Goal: Understand process/instructions: Learn how to perform a task or action

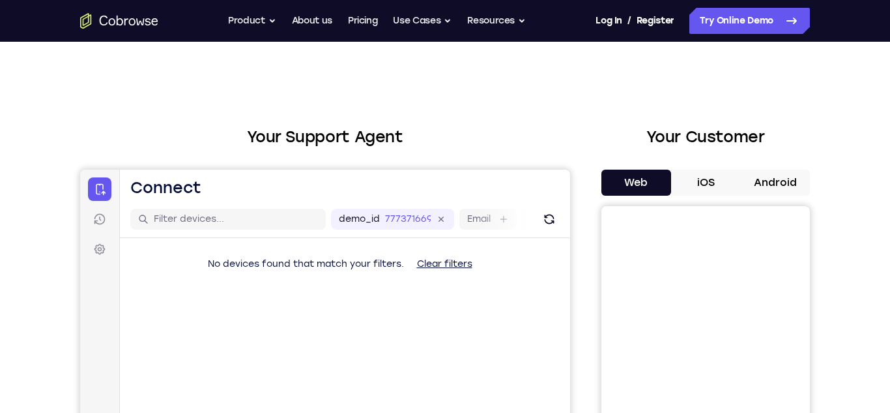
click at [799, 182] on button "Android" at bounding box center [775, 182] width 70 height 26
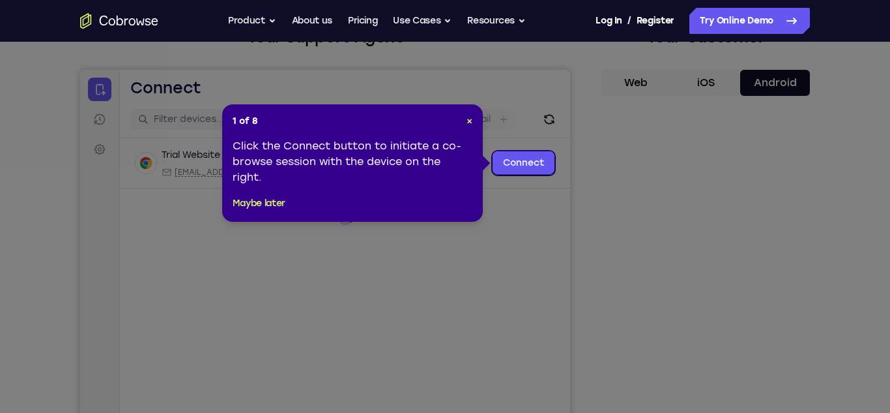
scroll to position [101, 0]
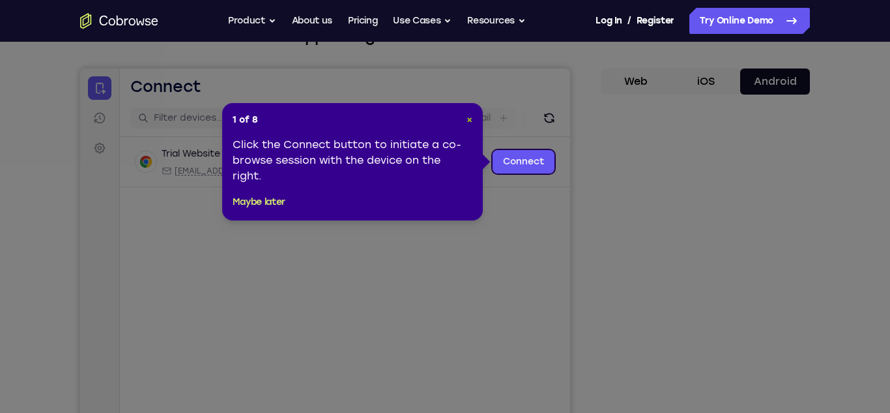
click at [471, 121] on span "×" at bounding box center [470, 119] width 6 height 11
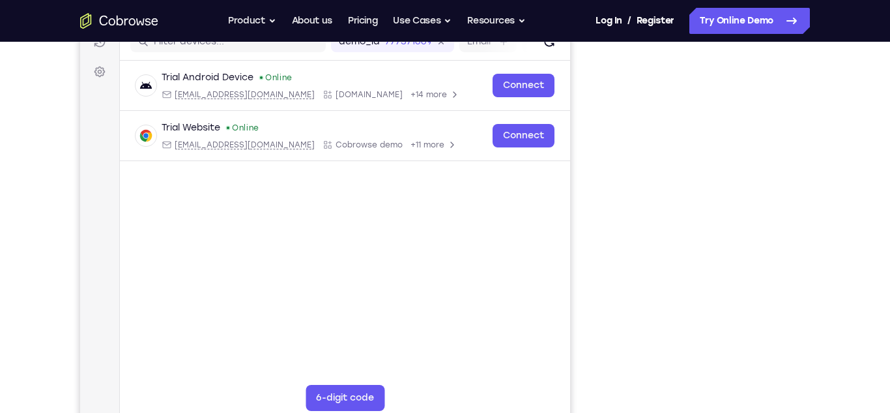
scroll to position [182, 0]
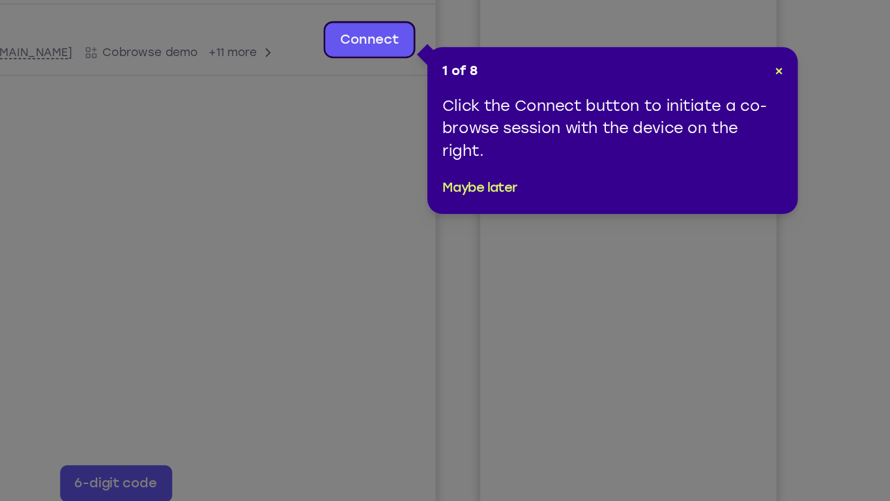
scroll to position [82, 0]
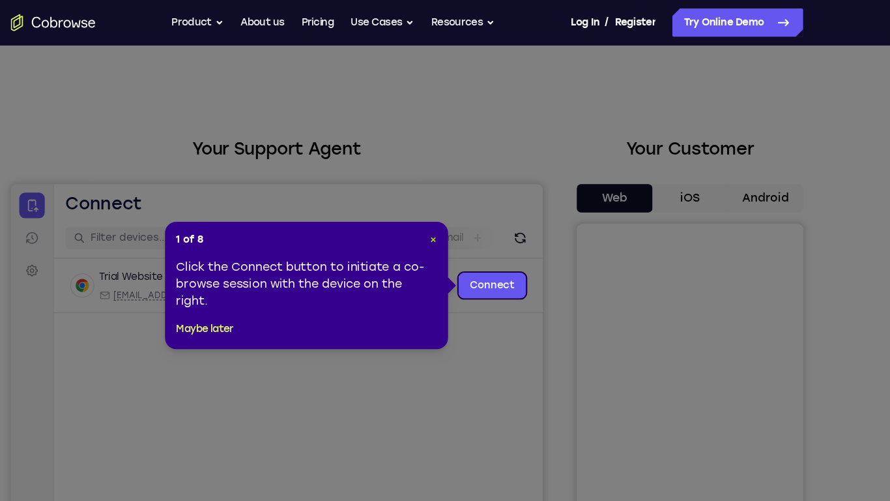
click at [469, 222] on span "×" at bounding box center [470, 220] width 6 height 11
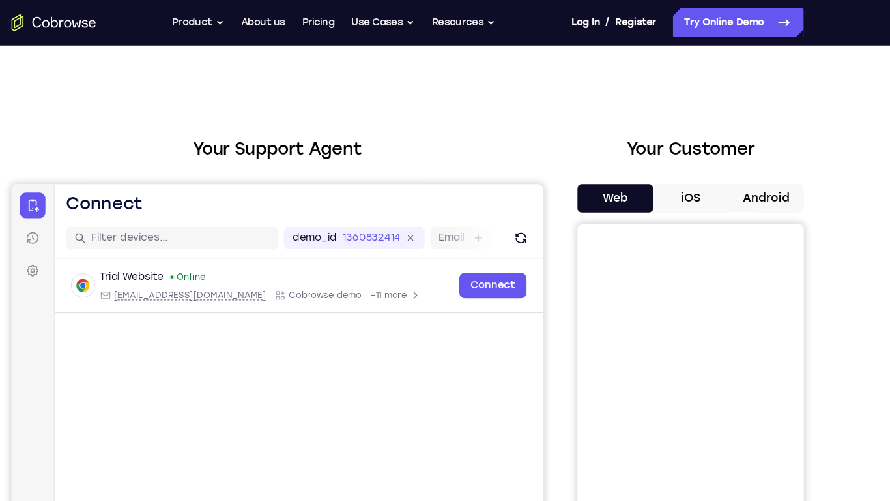
click at [772, 194] on button "Android" at bounding box center [775, 182] width 70 height 26
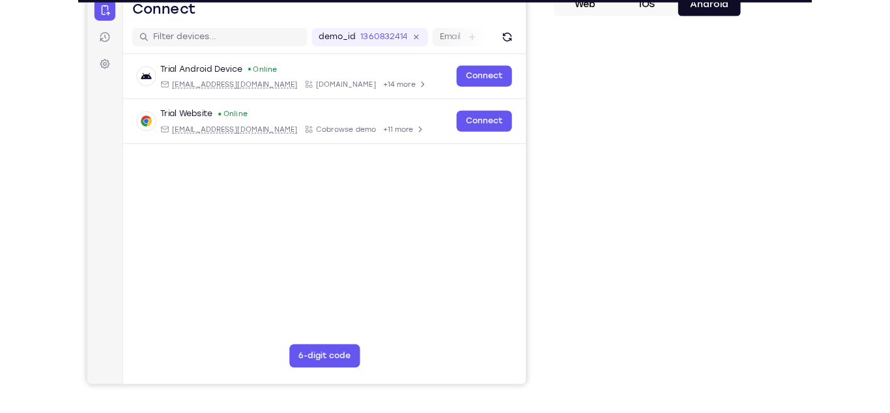
scroll to position [138, 0]
